Goal: Transaction & Acquisition: Purchase product/service

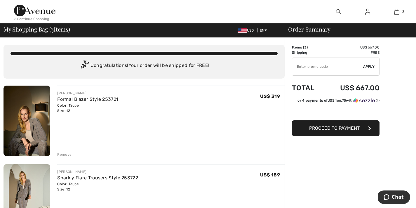
click at [39, 11] on img at bounding box center [34, 11] width 41 height 12
drag, startPoint x: 58, startPoint y: 118, endPoint x: 61, endPoint y: 118, distance: 2.9
click at [61, 118] on div "JOSEPH RIBKOFF Formal Blazer Style 253721 Color: Taupe Size: 12 Final Sale US$ …" at bounding box center [167, 120] width 234 height 71
drag, startPoint x: 60, startPoint y: 111, endPoint x: 126, endPoint y: 119, distance: 67.0
click at [126, 119] on div "JOSEPH RIBKOFF Formal Blazer Style 253721 Color: Taupe Size: 12 Final Sale US$ …" at bounding box center [167, 120] width 234 height 71
